Goal: Find contact information: Find contact information

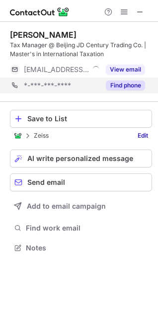
scroll to position [240, 158]
click at [130, 88] on button "Find phone" at bounding box center [125, 85] width 39 height 10
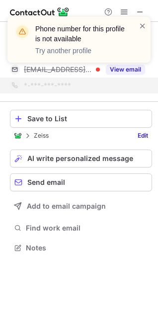
click at [150, 26] on div "Phone number for this profile is not available Try another profile" at bounding box center [78, 40] width 143 height 46
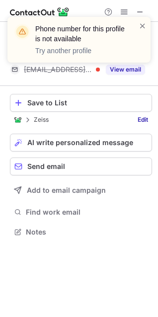
scroll to position [224, 158]
click at [142, 11] on div "Phone number for this profile is not available Try another profile" at bounding box center [79, 43] width 159 height 73
click at [138, 9] on div "Phone number for this profile is not available Try another profile" at bounding box center [79, 43] width 159 height 73
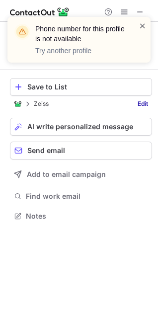
click at [141, 21] on span at bounding box center [143, 26] width 8 height 10
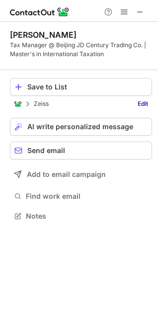
click at [141, 9] on div "Phone number for this profile is not available Try another profile" at bounding box center [79, 43] width 159 height 73
click at [141, 12] on span at bounding box center [140, 12] width 8 height 8
